Goal: Contribute content

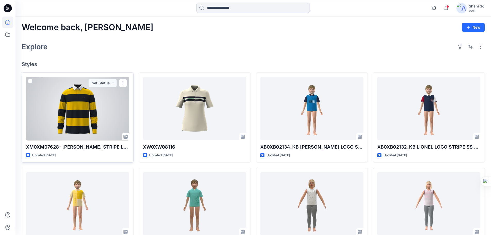
click at [72, 111] on div at bounding box center [77, 109] width 103 height 64
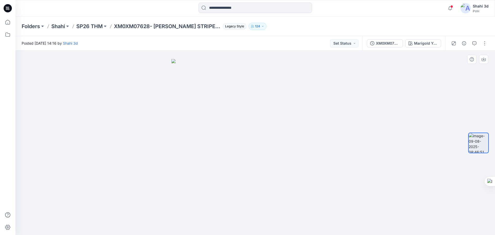
click at [317, 145] on img at bounding box center [256, 147] width 168 height 176
drag, startPoint x: 317, startPoint y: 144, endPoint x: 239, endPoint y: 149, distance: 78.3
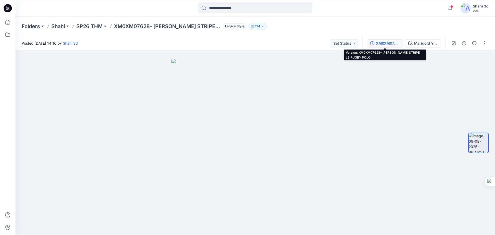
click at [387, 45] on div "XM0XM07628- [PERSON_NAME] STRIPE LS RUGBY POLO" at bounding box center [388, 43] width 24 height 6
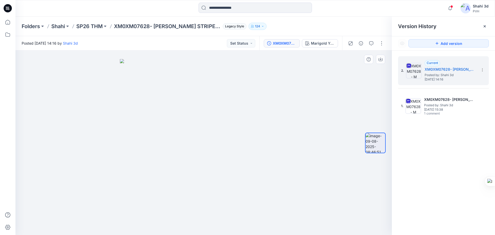
drag, startPoint x: 310, startPoint y: 93, endPoint x: 295, endPoint y: 108, distance: 21.2
click at [310, 93] on div at bounding box center [203, 143] width 377 height 184
click at [315, 44] on div "Marigold Yellow - ZGY" at bounding box center [323, 43] width 24 height 6
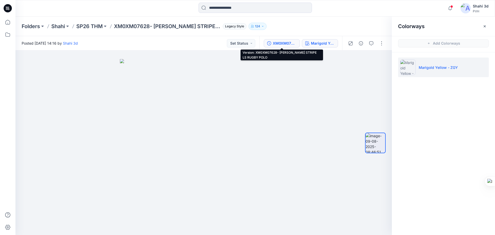
click at [287, 44] on div "XM0XM07628- [PERSON_NAME] STRIPE LS RUGBY POLO" at bounding box center [285, 43] width 24 height 6
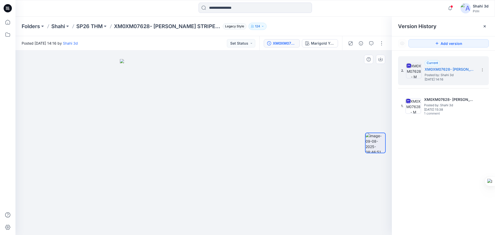
click at [292, 136] on div at bounding box center [203, 143] width 377 height 184
click at [455, 70] on h5 "XM0XM07628- [PERSON_NAME] STRIPE LS RUGBY POLO" at bounding box center [451, 69] width 52 height 6
click at [308, 132] on div at bounding box center [203, 143] width 377 height 184
click at [269, 137] on img at bounding box center [204, 147] width 168 height 176
click at [220, 137] on img at bounding box center [204, 147] width 168 height 176
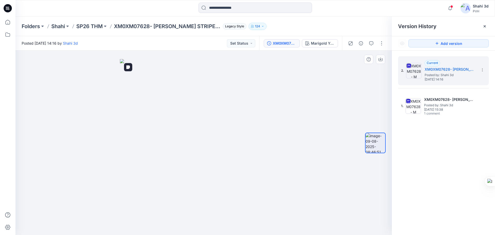
click at [266, 137] on img at bounding box center [204, 147] width 168 height 176
click at [277, 137] on img at bounding box center [204, 147] width 168 height 176
click at [180, 137] on img at bounding box center [204, 147] width 168 height 176
click at [200, 125] on img at bounding box center [204, 147] width 168 height 176
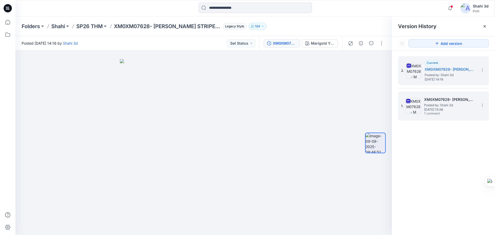
click at [450, 106] on span "Posted by: Shahi 3d" at bounding box center [450, 105] width 52 height 5
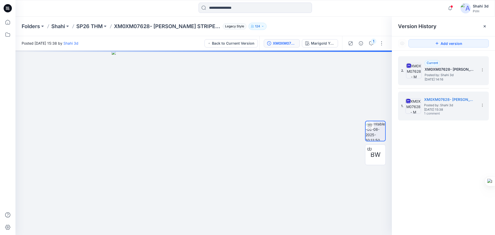
click at [434, 71] on h5 "XM0XM07628- [PERSON_NAME] STRIPE LS RUGBY POLO" at bounding box center [451, 69] width 52 height 6
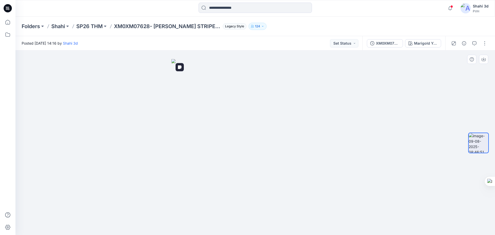
click at [313, 133] on img at bounding box center [256, 147] width 168 height 176
click at [9, 7] on icon at bounding box center [8, 8] width 8 height 8
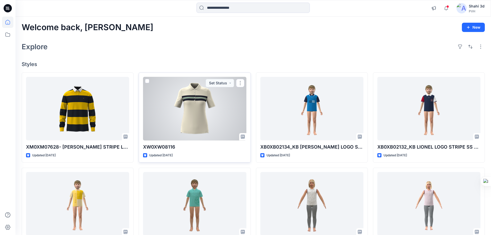
click at [194, 106] on div at bounding box center [194, 109] width 103 height 64
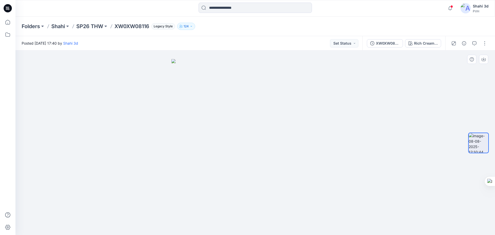
drag, startPoint x: 258, startPoint y: 112, endPoint x: 269, endPoint y: 113, distance: 10.6
click at [259, 112] on img at bounding box center [256, 147] width 168 height 176
click at [264, 123] on img at bounding box center [256, 147] width 168 height 176
click at [262, 123] on img at bounding box center [256, 147] width 168 height 176
click at [384, 186] on div at bounding box center [255, 143] width 480 height 184
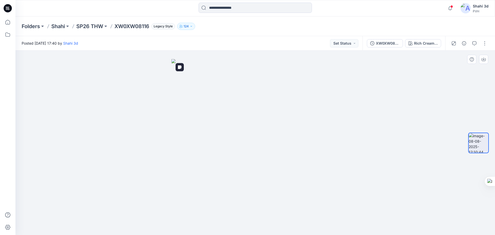
click at [258, 129] on img at bounding box center [256, 147] width 168 height 176
click at [262, 113] on img at bounding box center [256, 147] width 168 height 176
click at [5, 7] on icon at bounding box center [8, 8] width 8 height 8
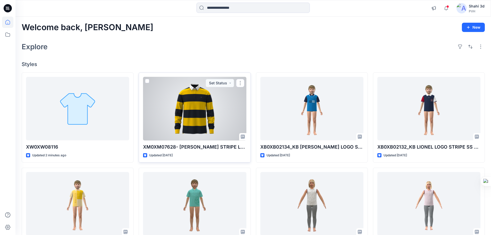
click at [191, 119] on div at bounding box center [194, 109] width 103 height 64
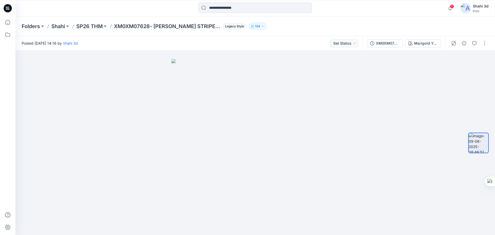
click at [9, 9] on icon at bounding box center [8, 8] width 2 height 0
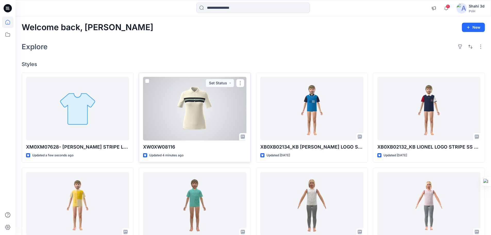
click at [196, 114] on div at bounding box center [194, 109] width 103 height 64
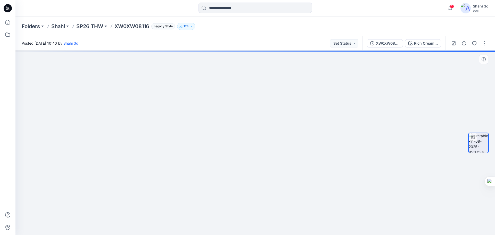
drag, startPoint x: 269, startPoint y: 114, endPoint x: 275, endPoint y: 227, distance: 112.9
click at [275, 227] on img at bounding box center [262, 39] width 825 height 392
drag, startPoint x: 259, startPoint y: 130, endPoint x: 260, endPoint y: 179, distance: 49.0
click at [260, 179] on img at bounding box center [266, 77] width 825 height 315
click at [484, 42] on button "button" at bounding box center [485, 43] width 8 height 8
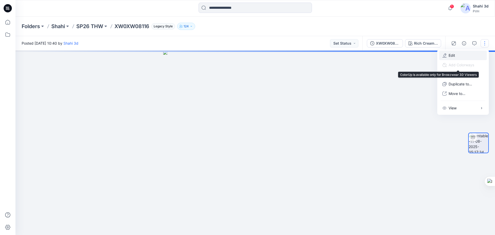
click at [453, 53] on p "Edit" at bounding box center [452, 55] width 6 height 5
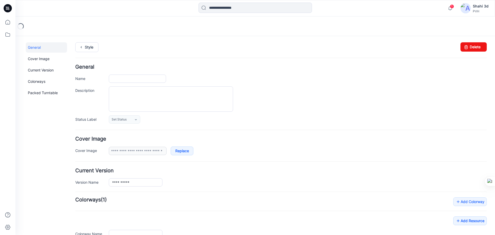
type input "**********"
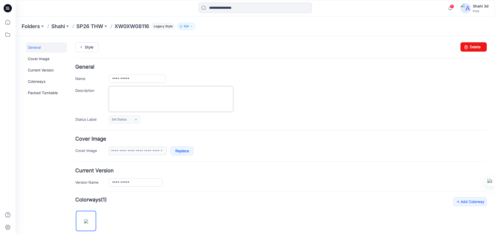
click at [135, 92] on textarea "Description" at bounding box center [171, 98] width 124 height 25
paste textarea "**********"
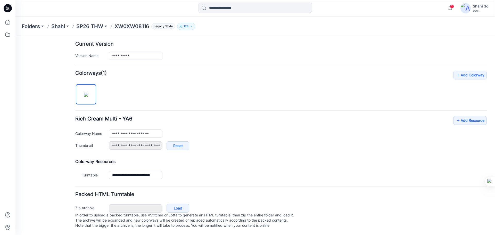
scroll to position [132, 0]
type textarea "**********"
click at [468, 116] on link "Add Resource" at bounding box center [470, 120] width 34 height 9
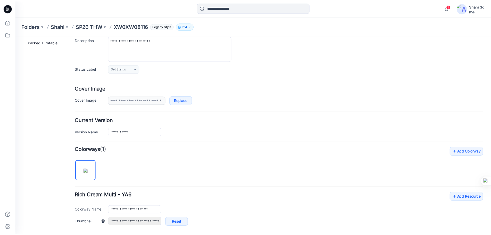
scroll to position [0, 0]
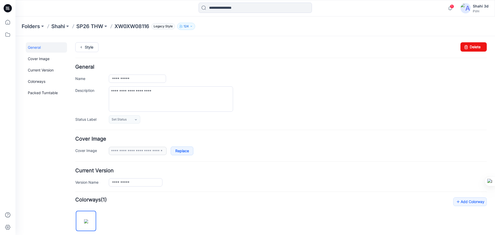
click at [7, 10] on icon at bounding box center [7, 9] width 2 height 0
